Goal: Find contact information: Find contact information

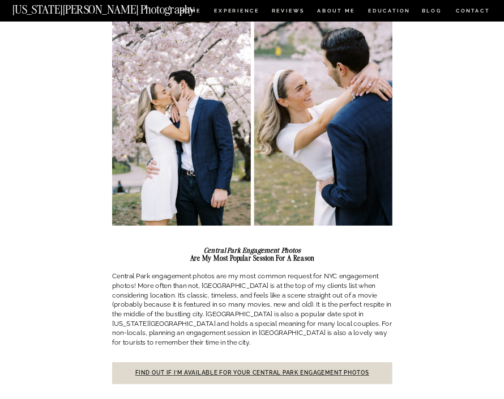
scroll to position [186, 0]
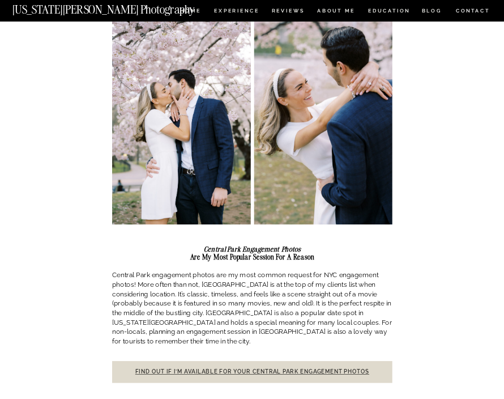
click at [239, 368] on link "Find out if I’m available for your Central Park engagement photos" at bounding box center [252, 371] width 234 height 6
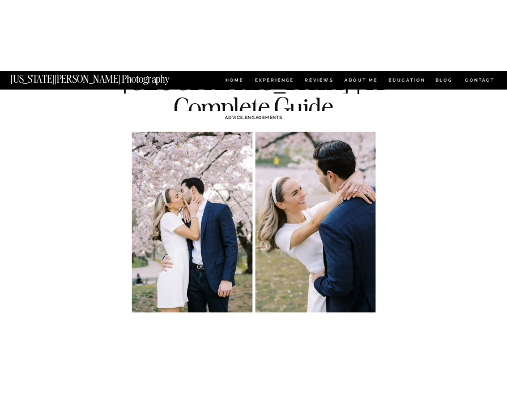
scroll to position [162, 0]
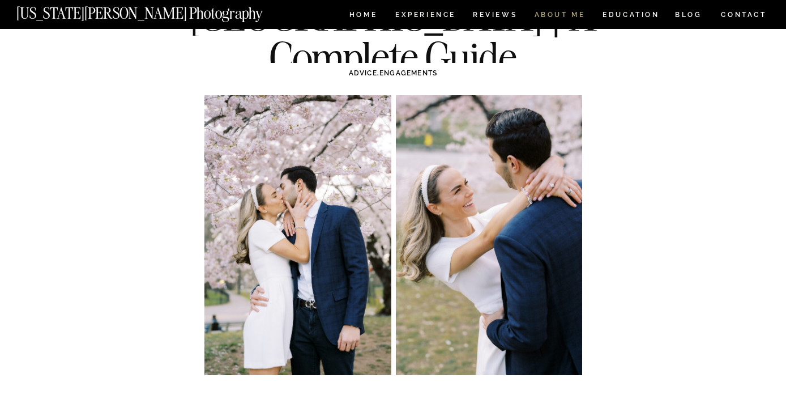
click at [504, 14] on nav "ABOUT ME" at bounding box center [560, 16] width 52 height 10
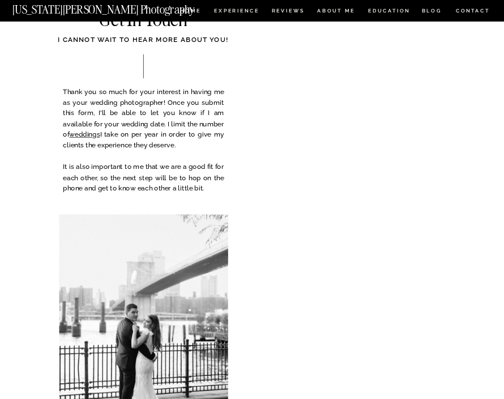
scroll to position [352, 0]
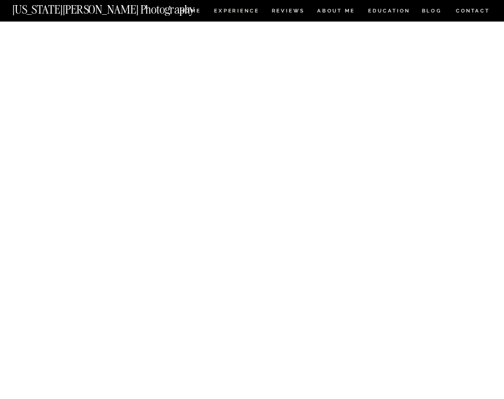
scroll to position [823, 0]
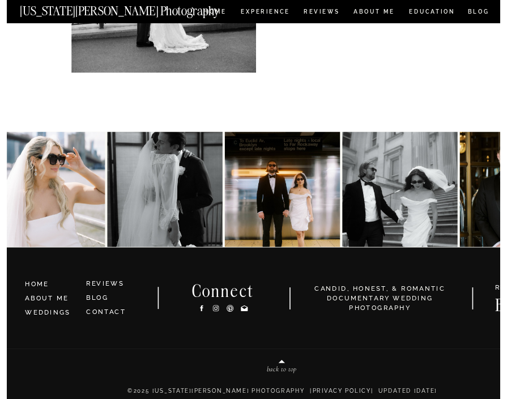
scroll to position [1679, 0]
